Goal: Task Accomplishment & Management: Complete application form

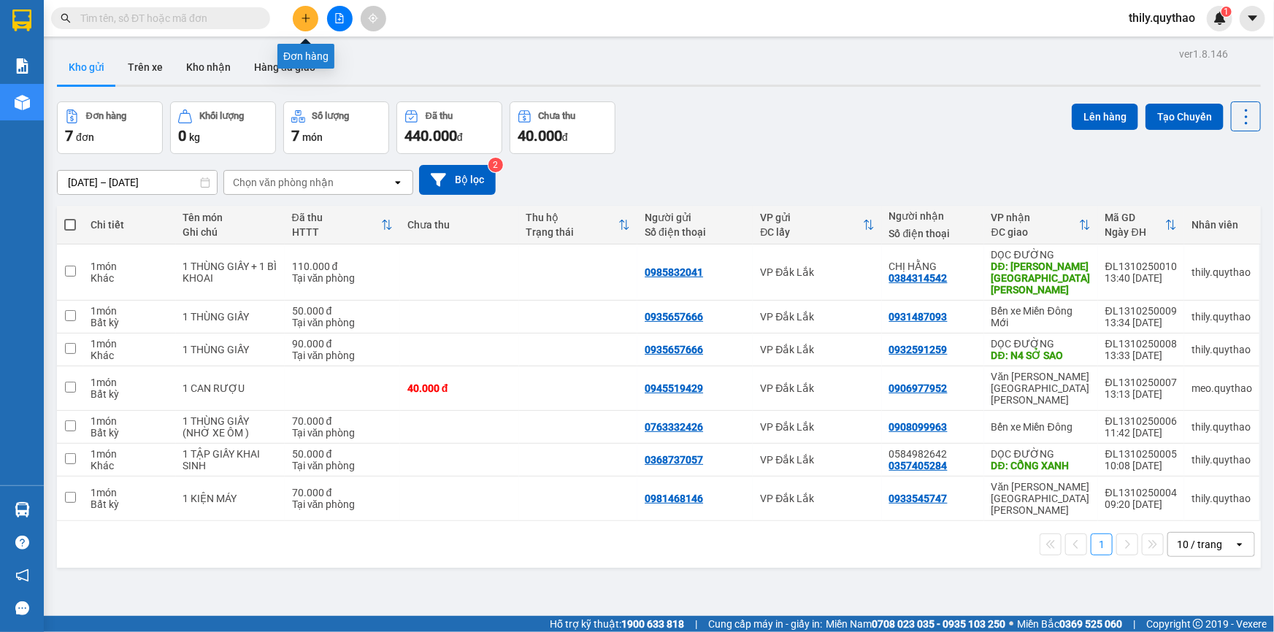
click at [305, 16] on icon "plus" at bounding box center [305, 18] width 1 height 8
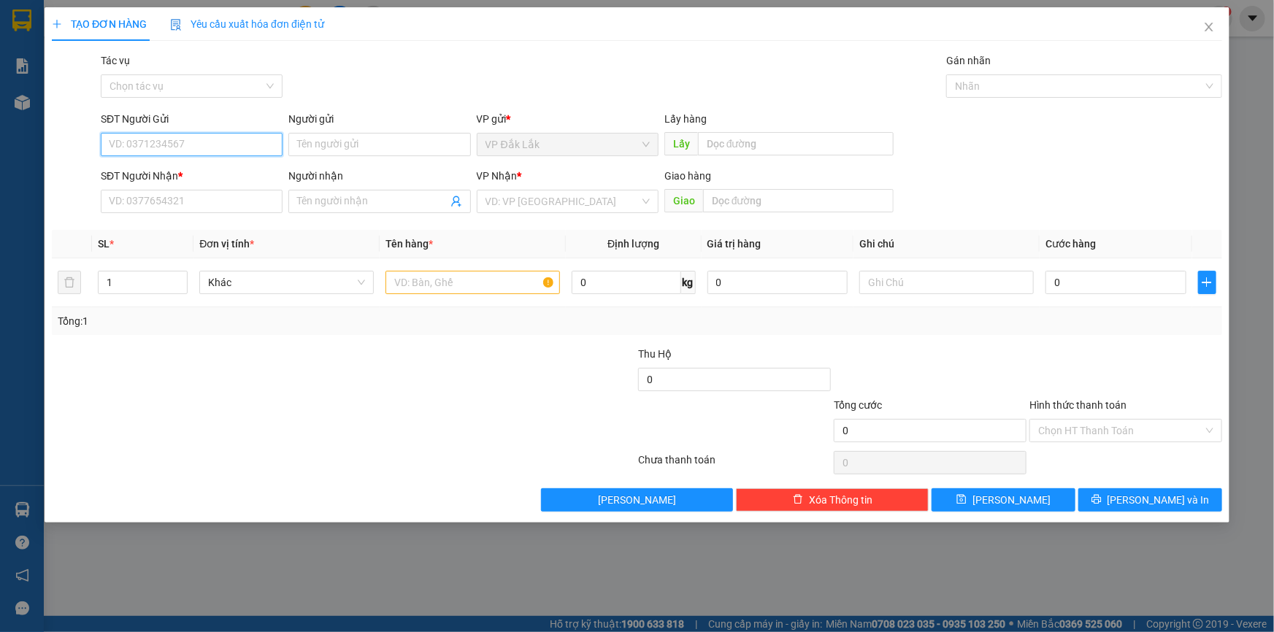
click at [174, 142] on input "SĐT Người Gửi" at bounding box center [192, 144] width 182 height 23
type input "0369325838"
click at [147, 175] on div "0369325838" at bounding box center [192, 174] width 164 height 16
type input "0862369214"
type input "0369325838"
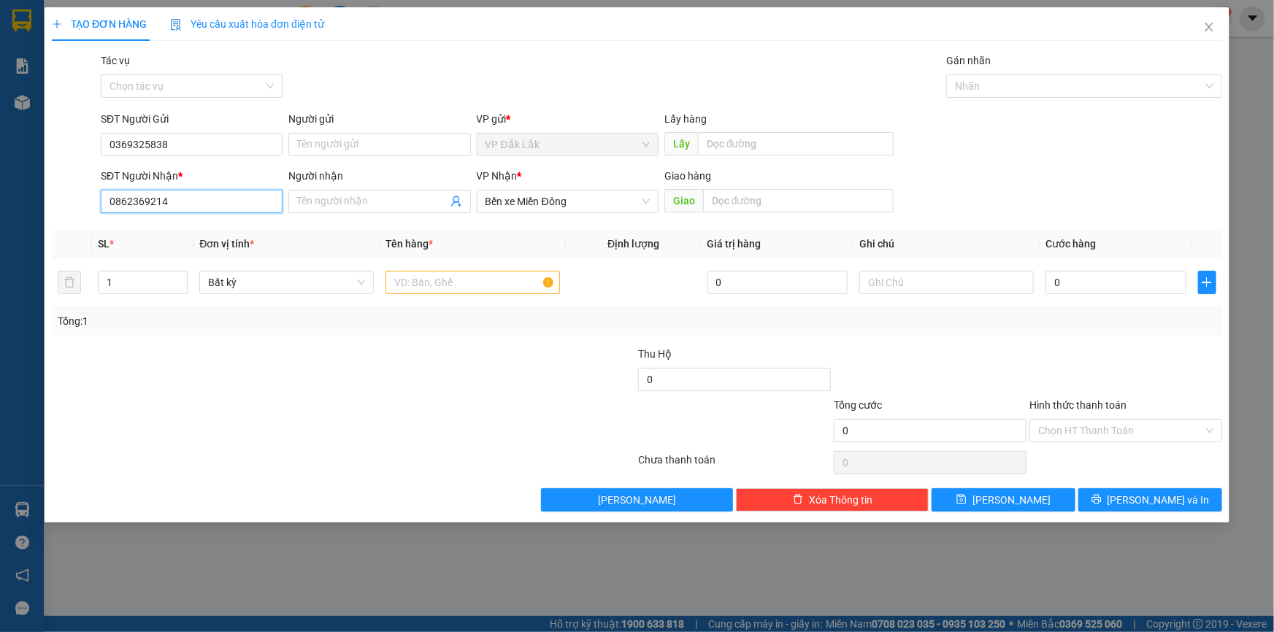
click at [173, 203] on input "0862369214" at bounding box center [192, 201] width 182 height 23
click at [159, 231] on div "0862369214" at bounding box center [192, 231] width 164 height 16
click at [402, 272] on input "text" at bounding box center [473, 282] width 175 height 23
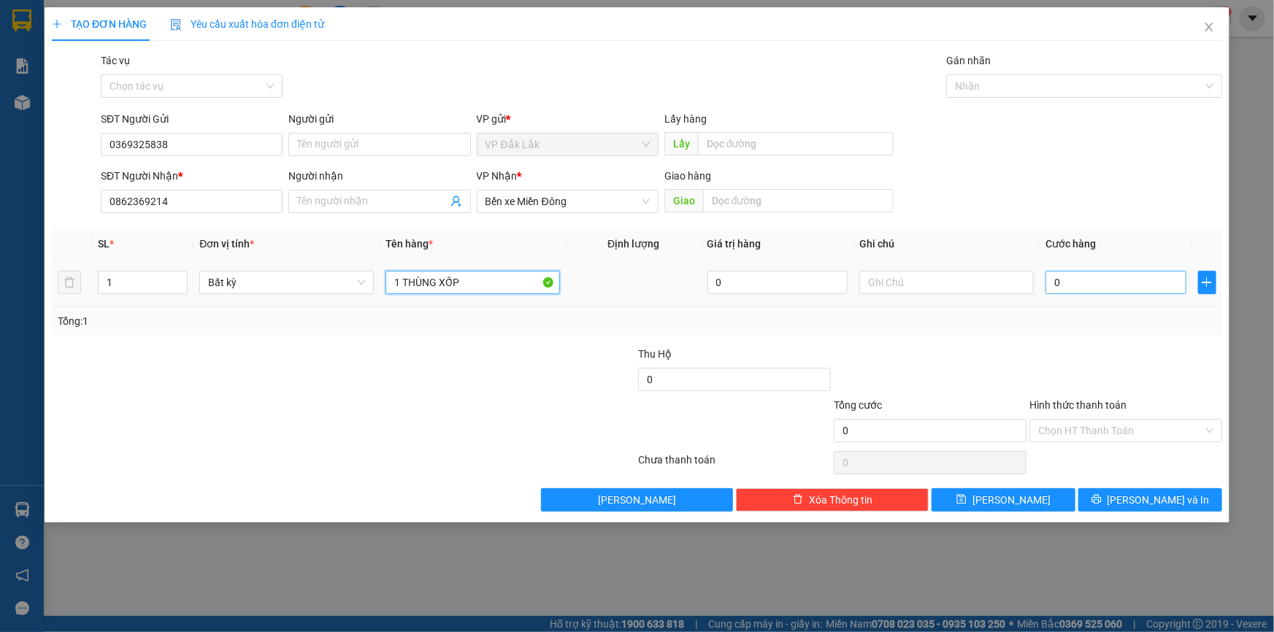
type input "1 THÙNG XỐP"
click at [1052, 283] on input "0" at bounding box center [1116, 282] width 141 height 23
type input "7"
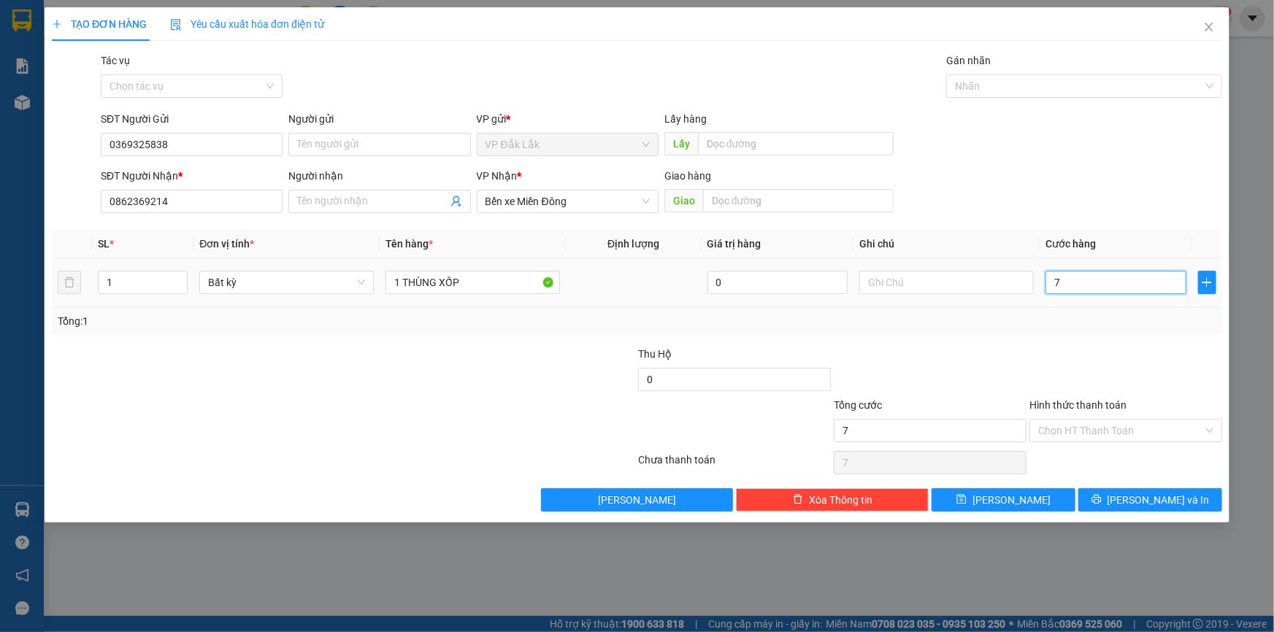
type input "70"
type input "700"
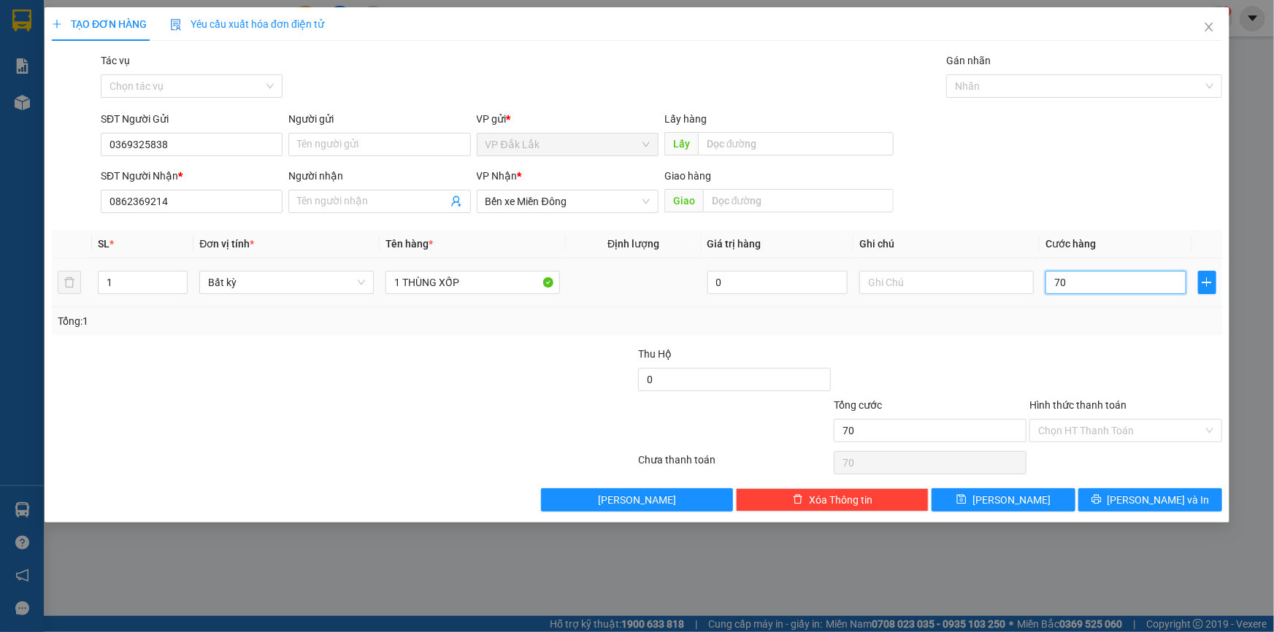
type input "700"
type input "7.000"
type input "70.000"
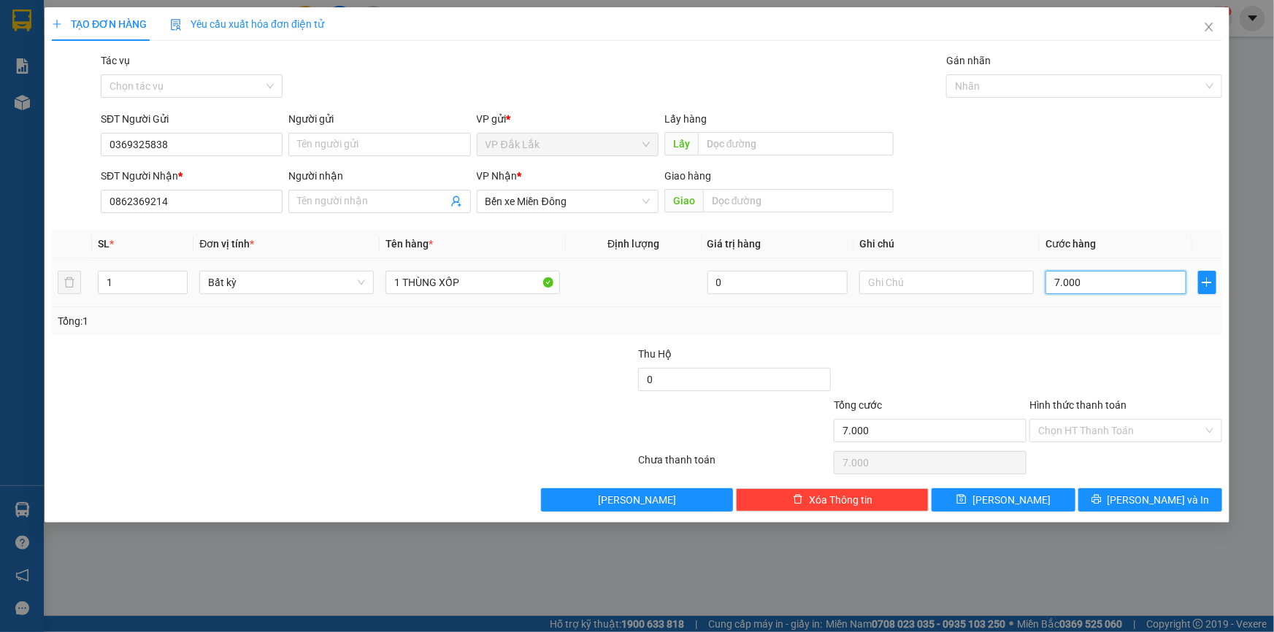
type input "70.000"
click at [1095, 432] on input "Hình thức thanh toán" at bounding box center [1120, 431] width 165 height 22
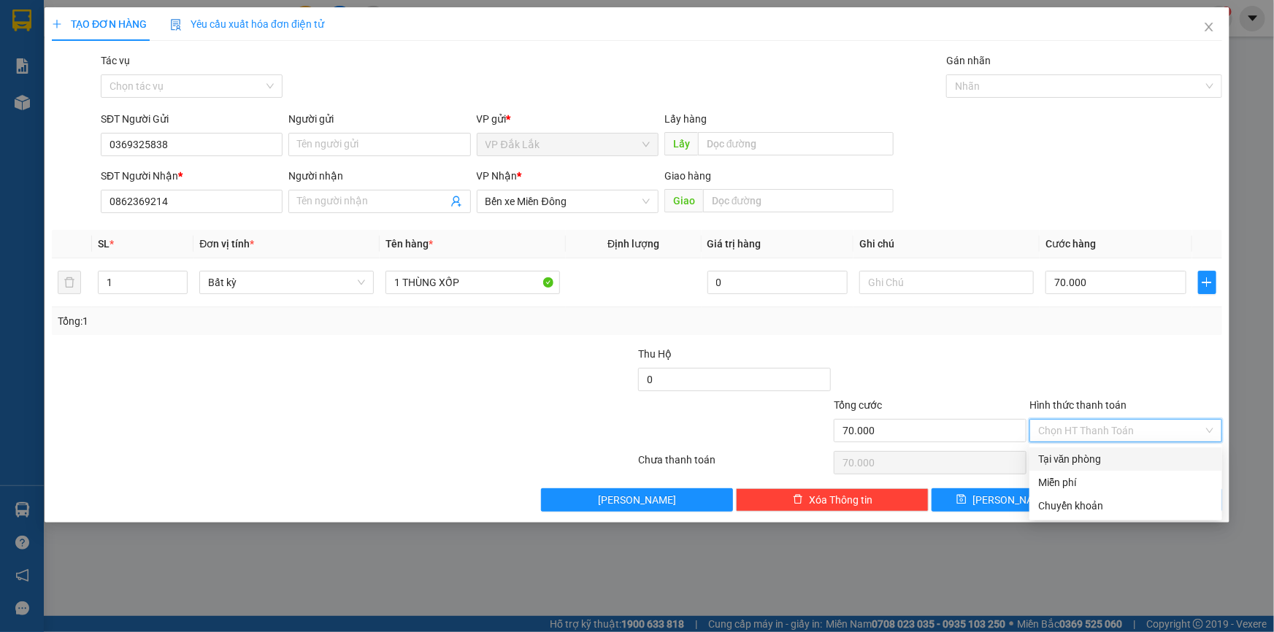
click at [1090, 462] on div "Tại văn phòng" at bounding box center [1125, 459] width 175 height 16
type input "0"
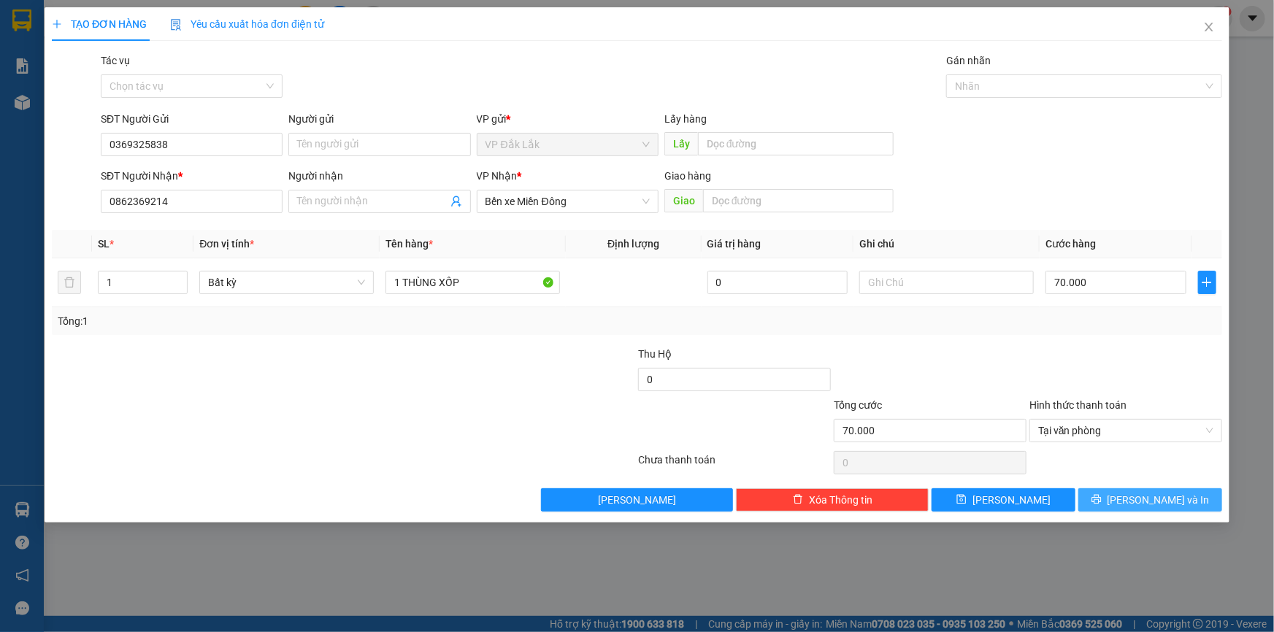
click at [1100, 498] on button "Lưu và In" at bounding box center [1151, 500] width 144 height 23
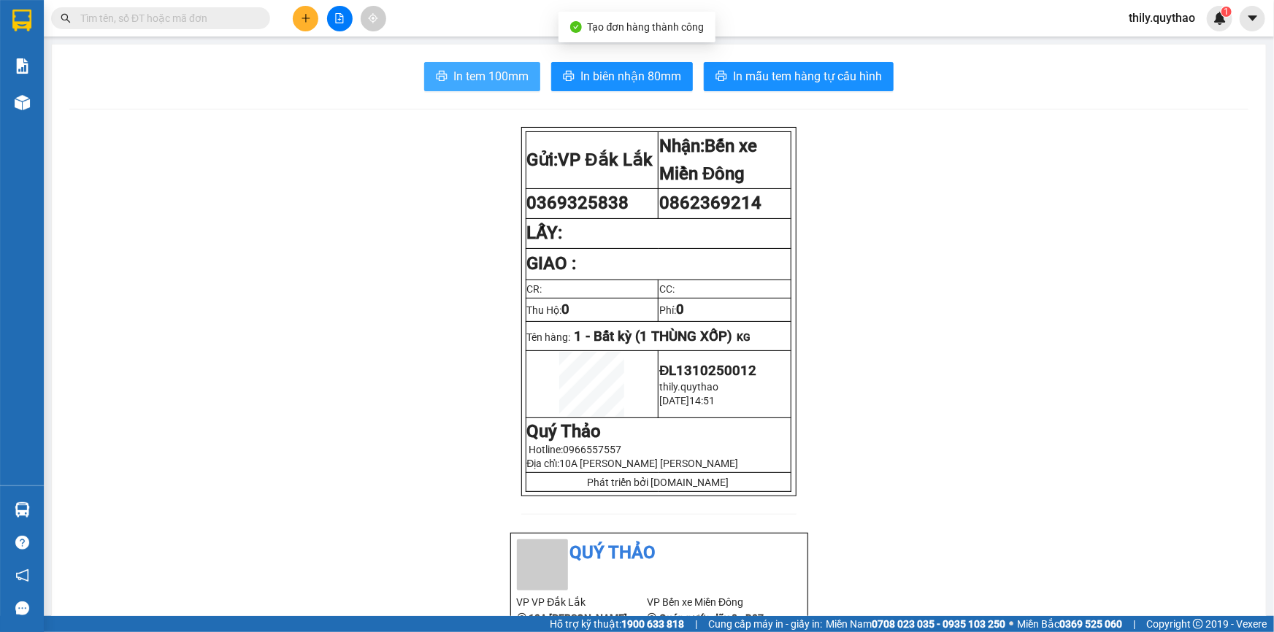
click at [454, 69] on span "In tem 100mm" at bounding box center [491, 76] width 75 height 18
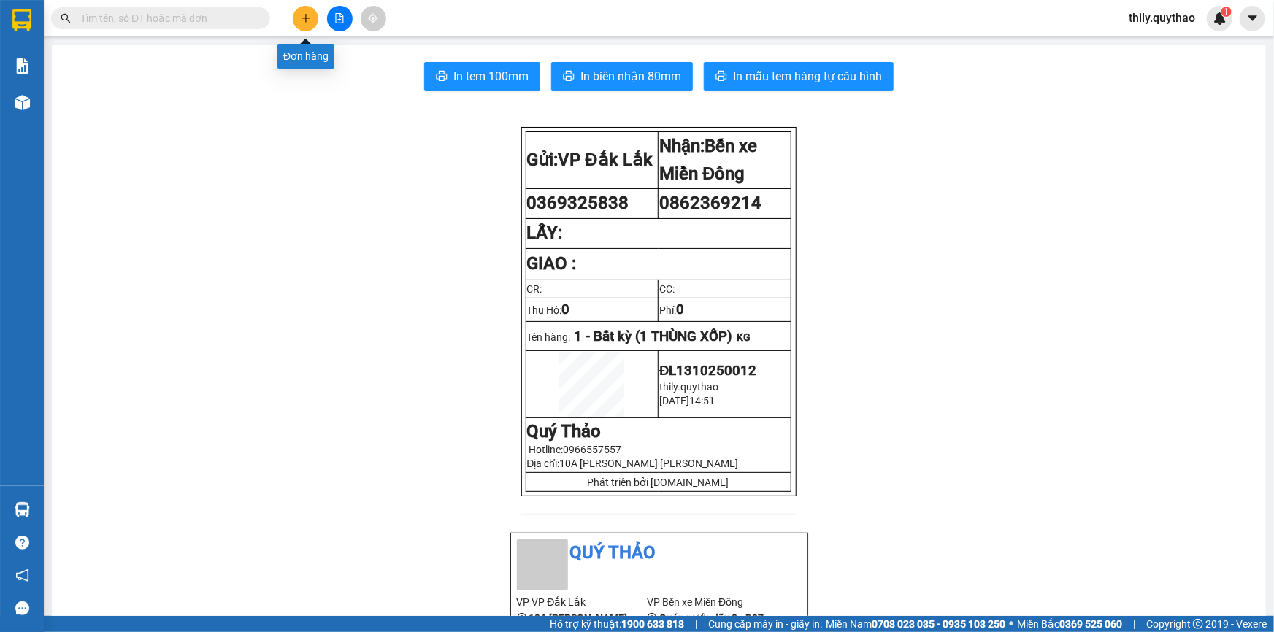
click at [305, 11] on button at bounding box center [306, 19] width 26 height 26
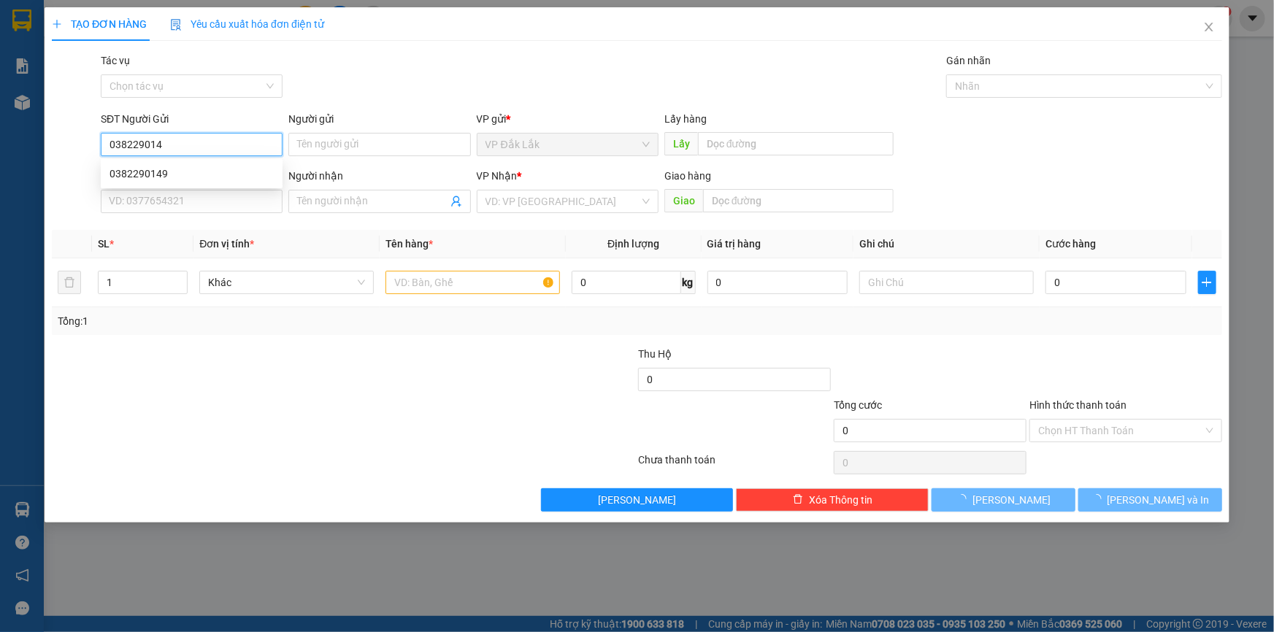
type input "0382290149"
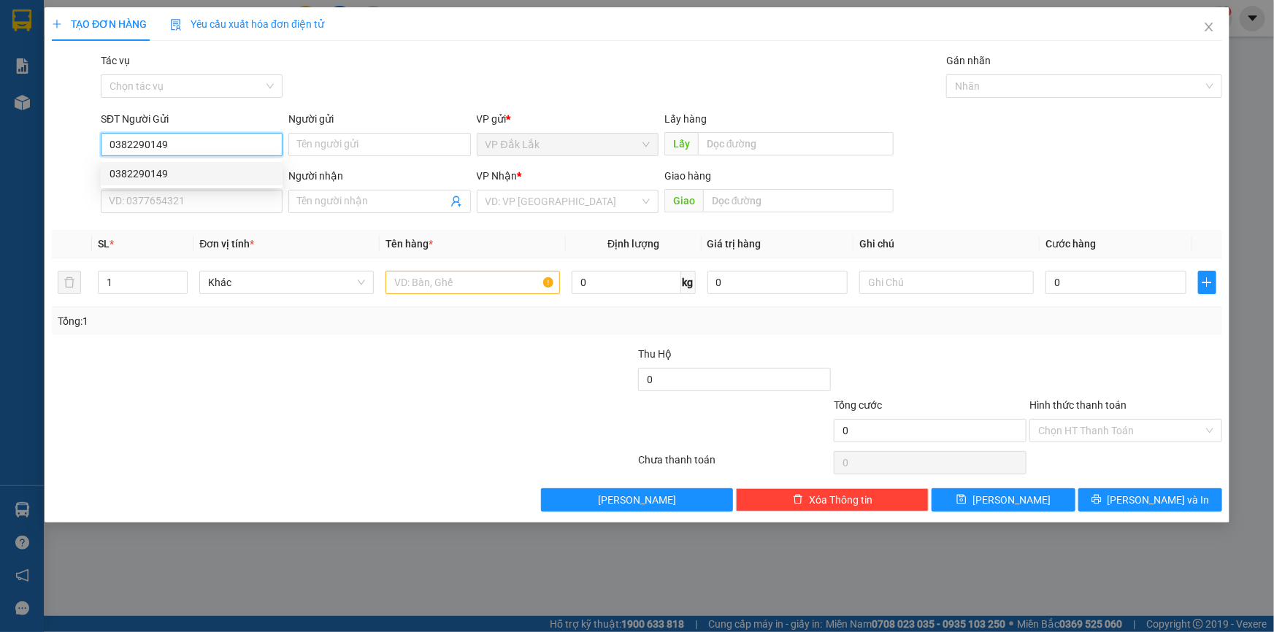
click at [157, 169] on div "0382290149" at bounding box center [192, 174] width 164 height 16
type input "0972572674"
type input "0382290149"
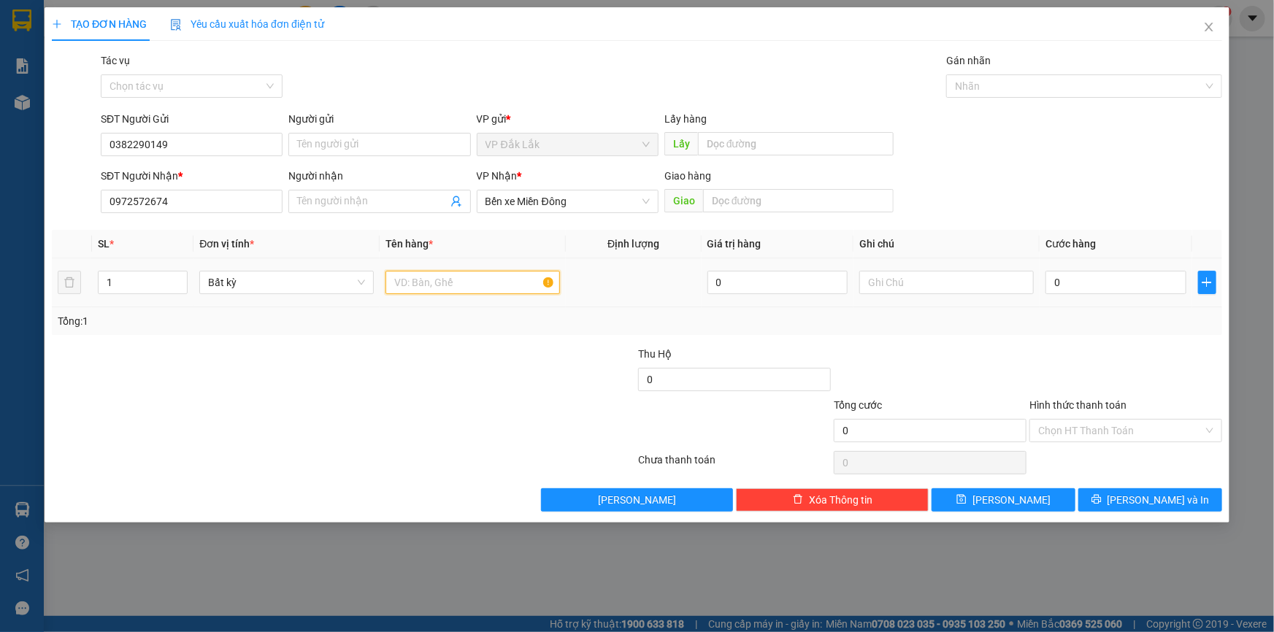
click at [405, 284] on input "text" at bounding box center [473, 282] width 175 height 23
type input "1"
type input "1 THÙNG XỐP"
click at [1053, 278] on input "0" at bounding box center [1116, 282] width 141 height 23
type input "5"
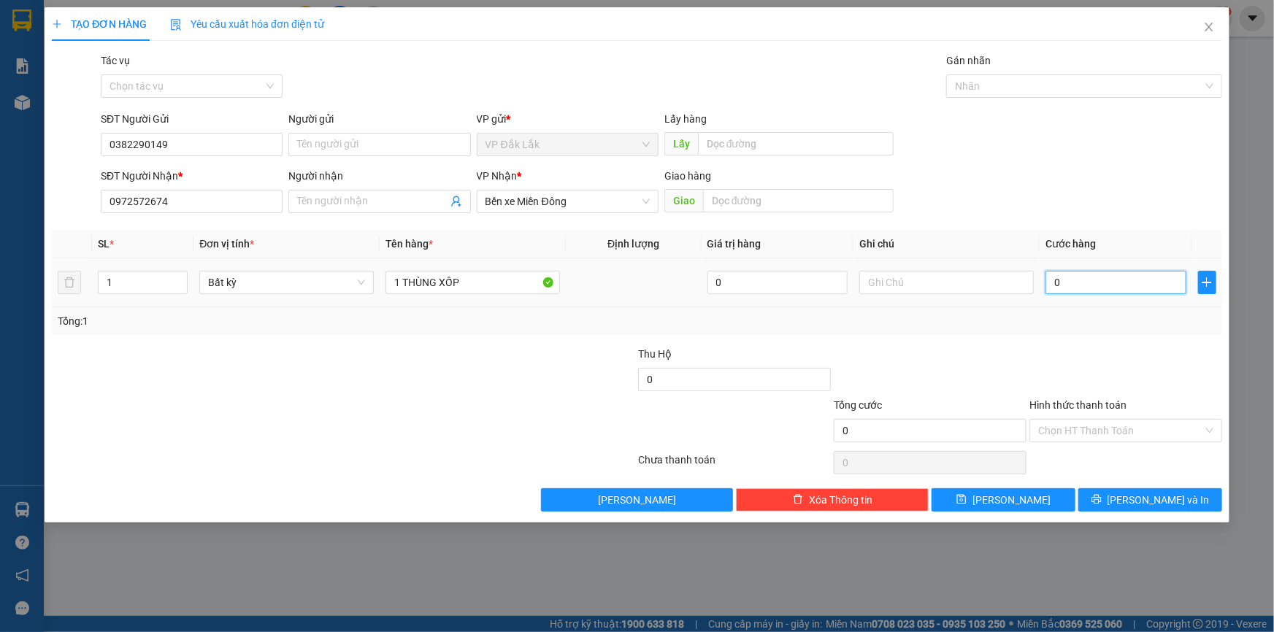
type input "5"
type input "50"
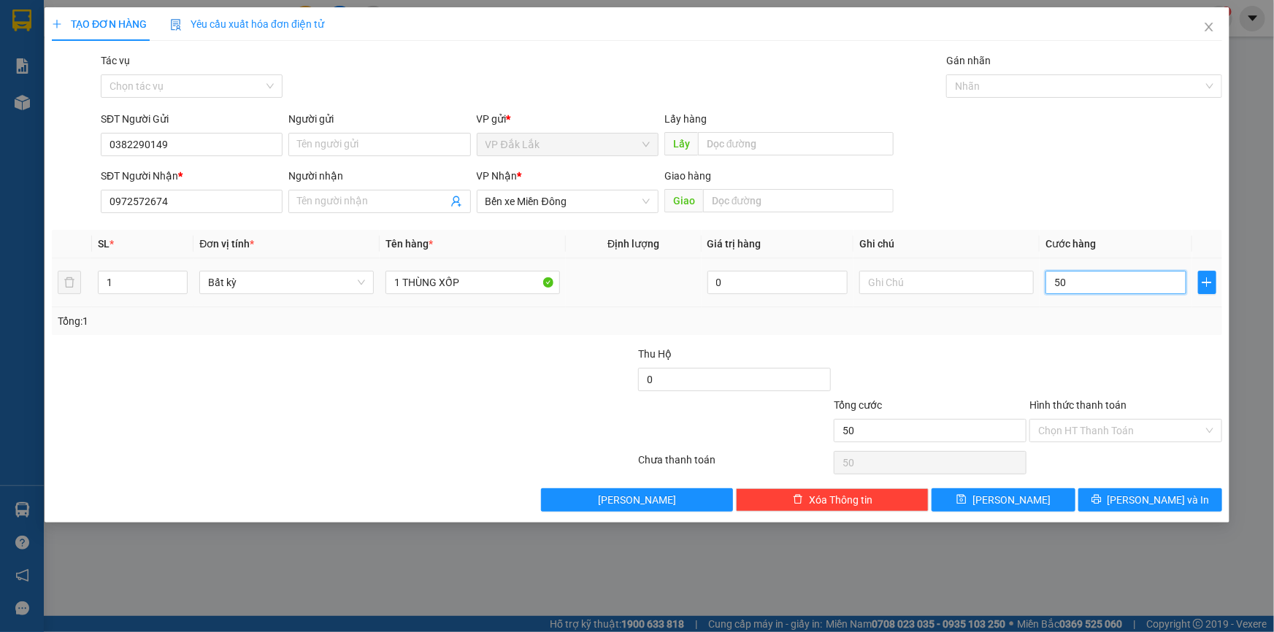
type input "500"
type input "5.000"
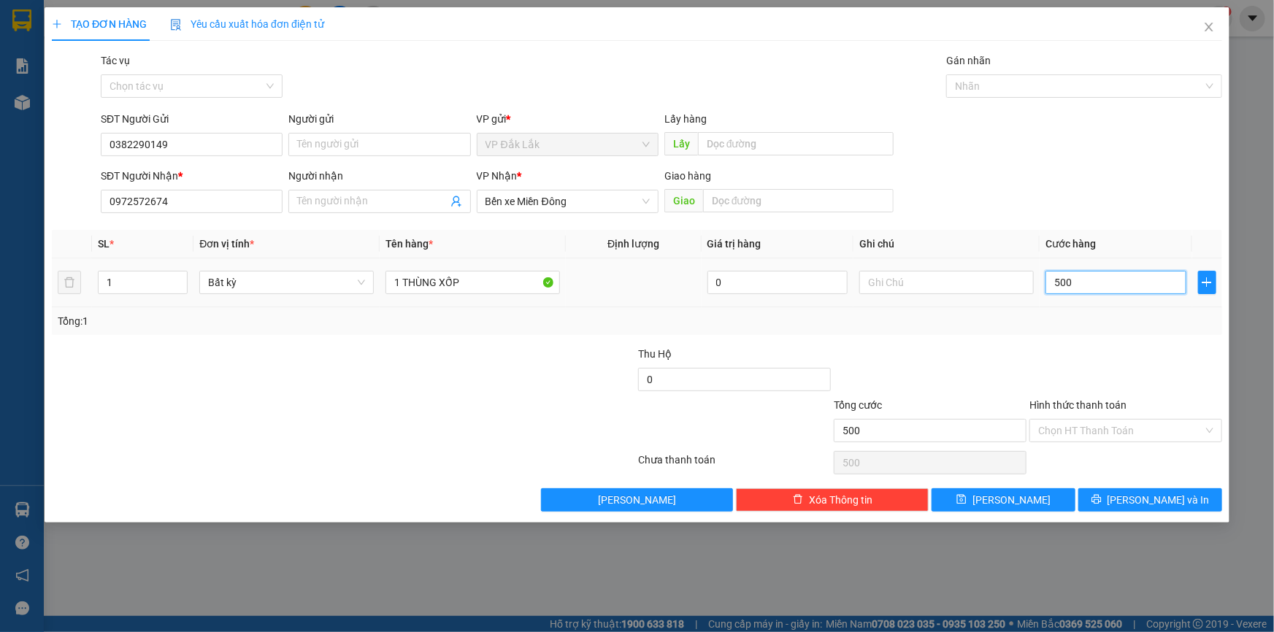
type input "5.000"
type input "50.000"
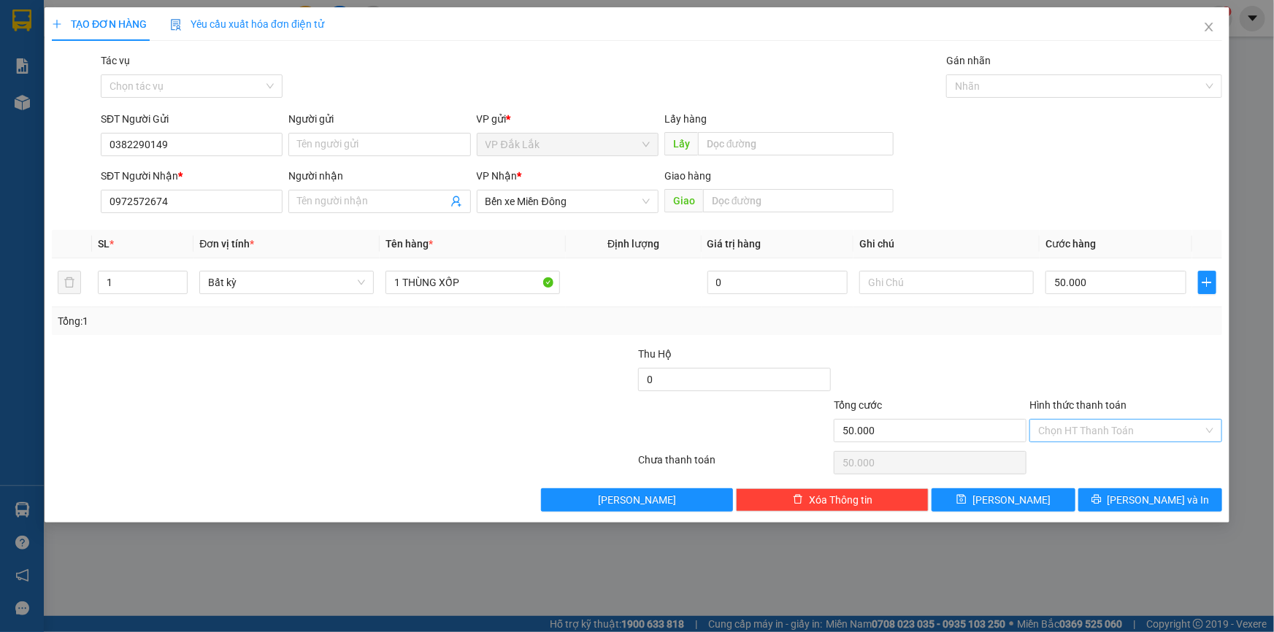
click at [1101, 426] on input "Hình thức thanh toán" at bounding box center [1120, 431] width 165 height 22
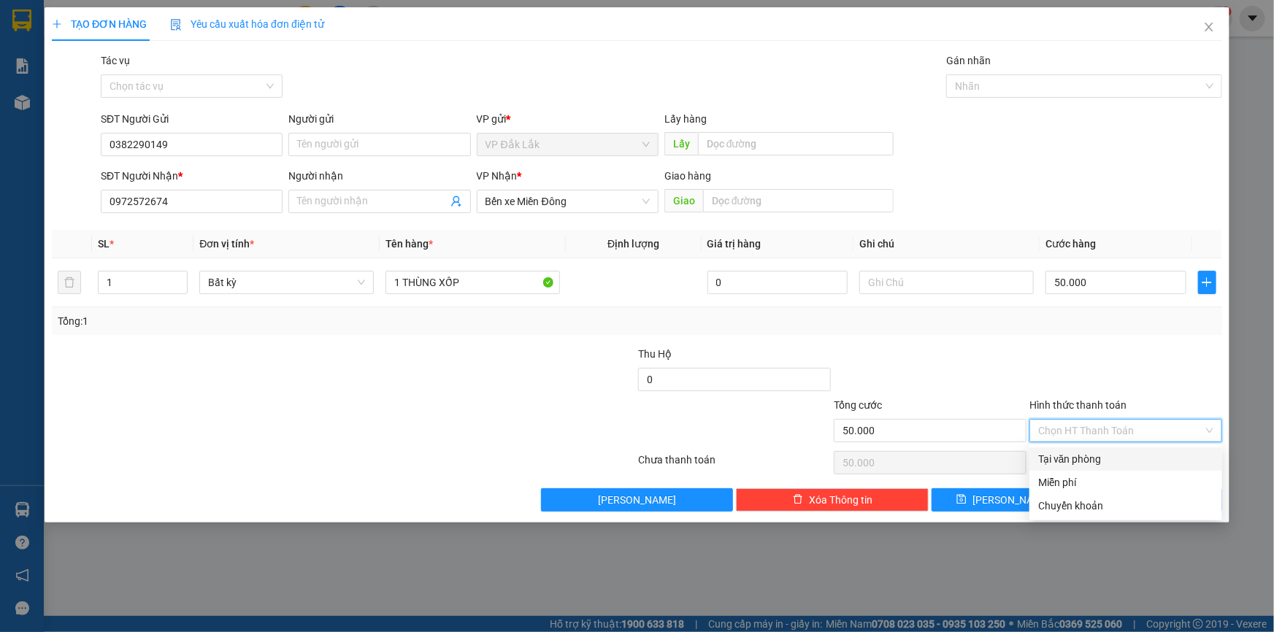
click at [1103, 460] on div "Tại văn phòng" at bounding box center [1125, 459] width 175 height 16
type input "0"
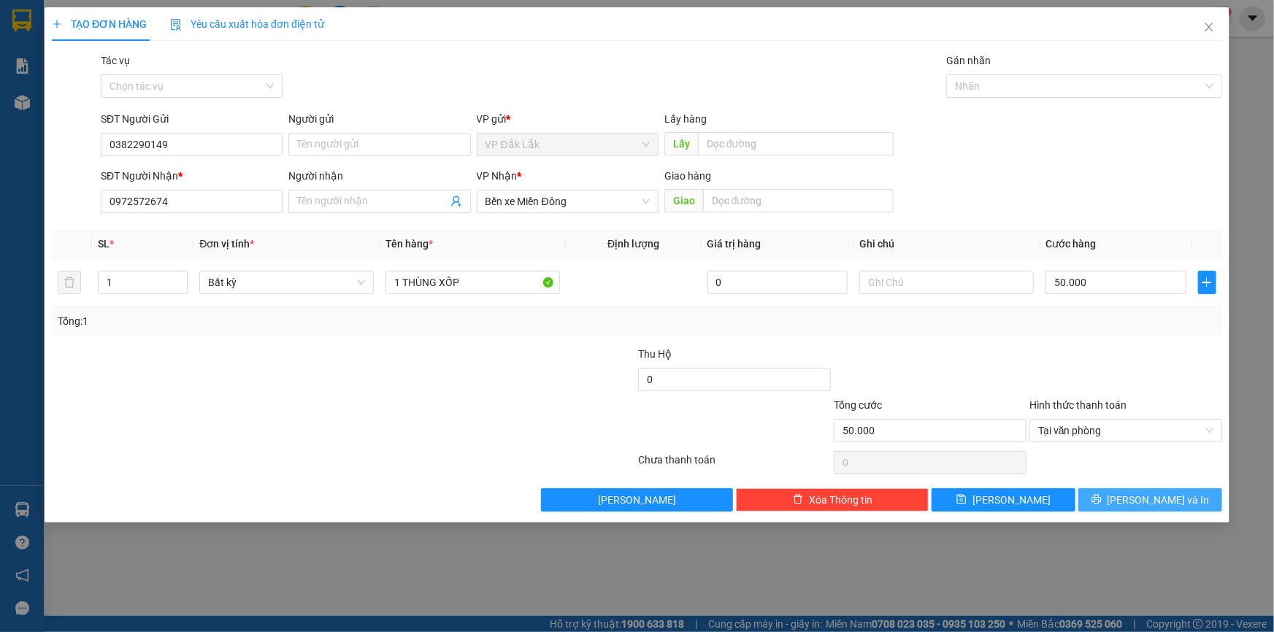
click at [1143, 505] on span "Lưu và In" at bounding box center [1159, 500] width 102 height 16
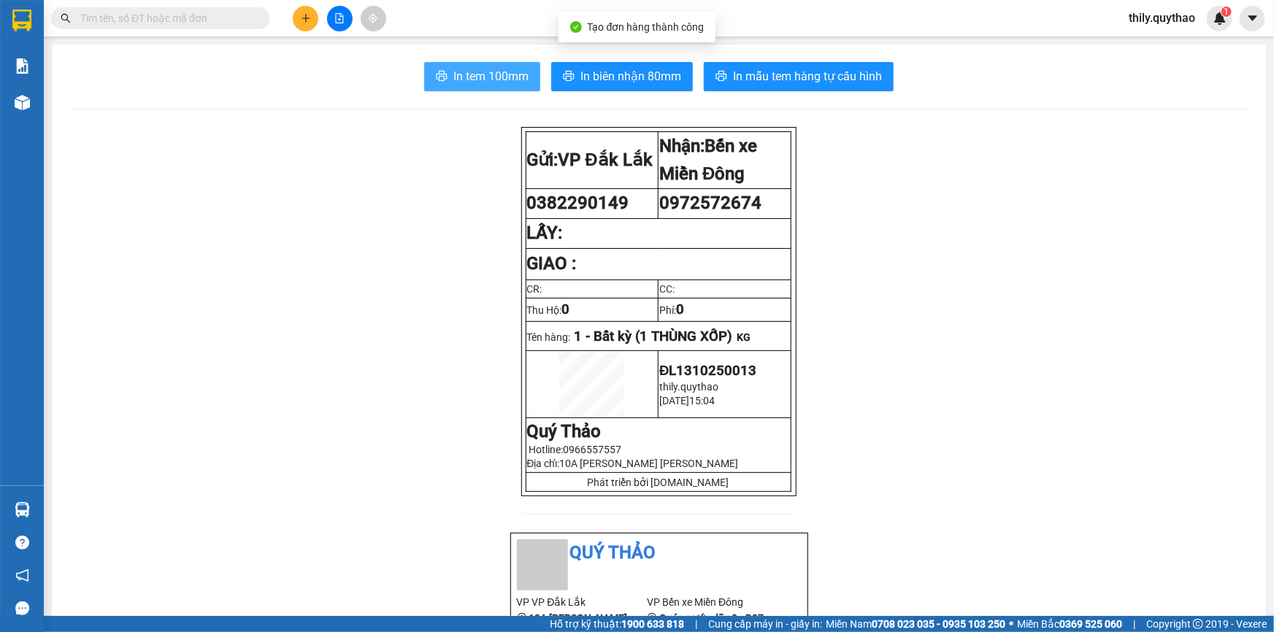
click at [488, 67] on span "In tem 100mm" at bounding box center [491, 76] width 75 height 18
click at [1154, 12] on span "thily.quythao" at bounding box center [1162, 18] width 90 height 18
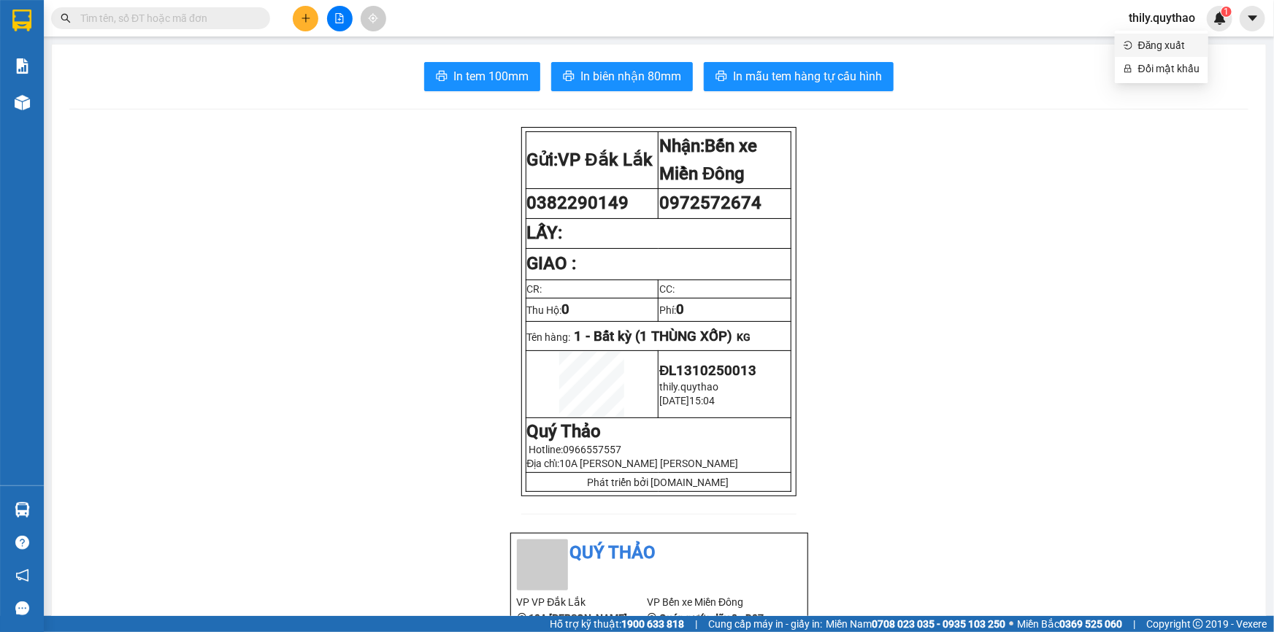
click at [1157, 44] on span "Đăng xuất" at bounding box center [1169, 45] width 61 height 16
